Goal: Task Accomplishment & Management: Manage account settings

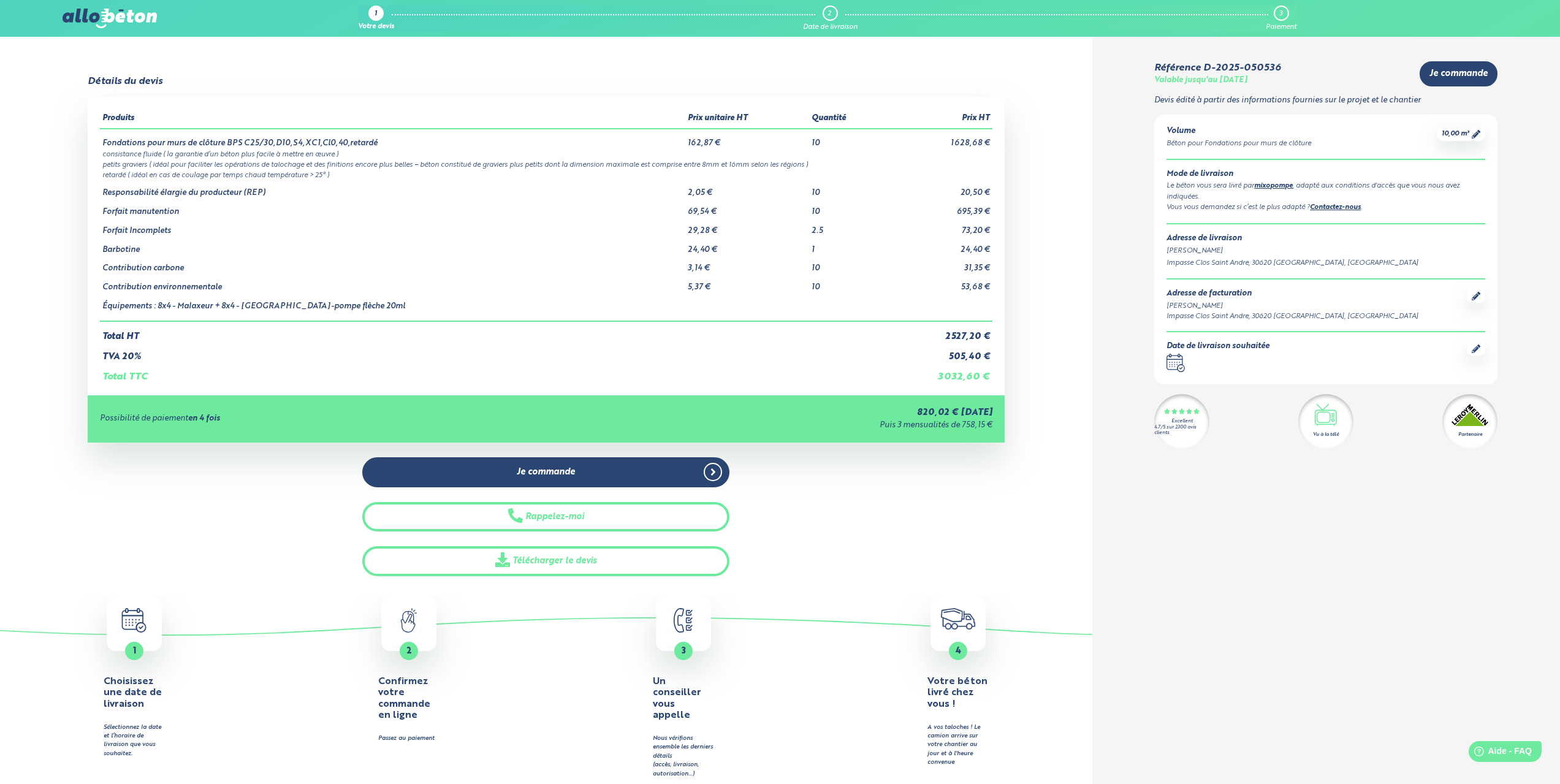
click at [1480, 139] on div "10,00 m³" at bounding box center [1461, 134] width 48 height 14
click at [1476, 135] on icon at bounding box center [1476, 134] width 9 height 8
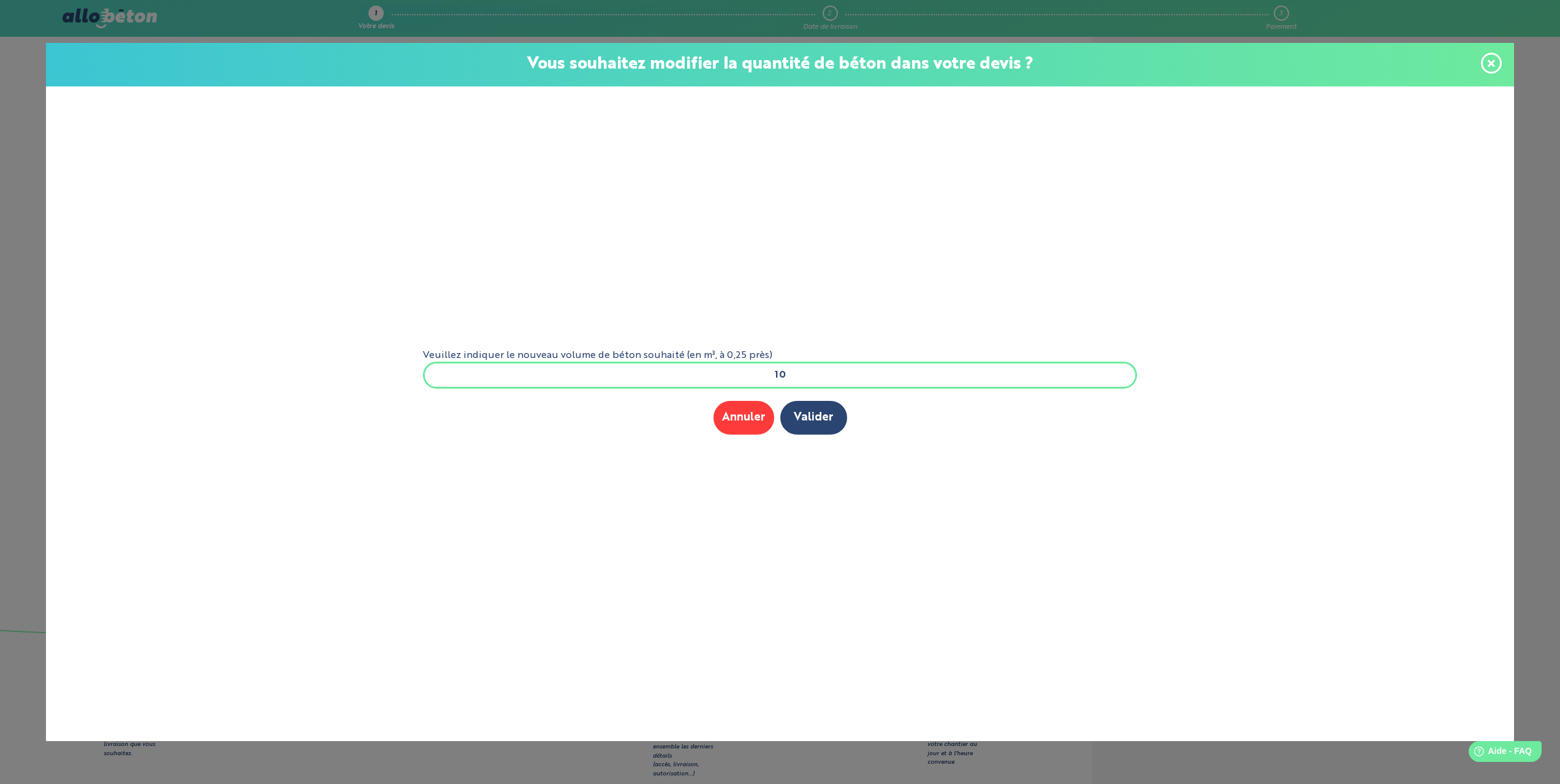
click at [787, 375] on input "10" at bounding box center [780, 375] width 715 height 27
type input "13"
click at [812, 416] on button "Valider" at bounding box center [813, 418] width 67 height 34
